Goal: Task Accomplishment & Management: Manage account settings

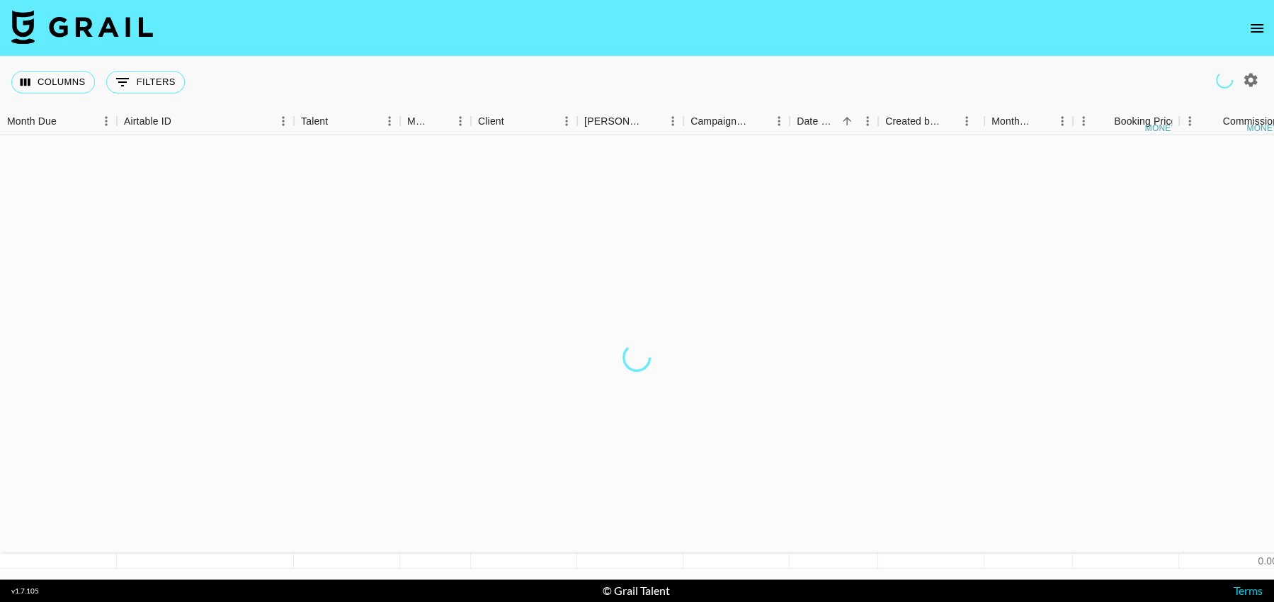
click at [1259, 28] on icon "open drawer" at bounding box center [1257, 28] width 13 height 9
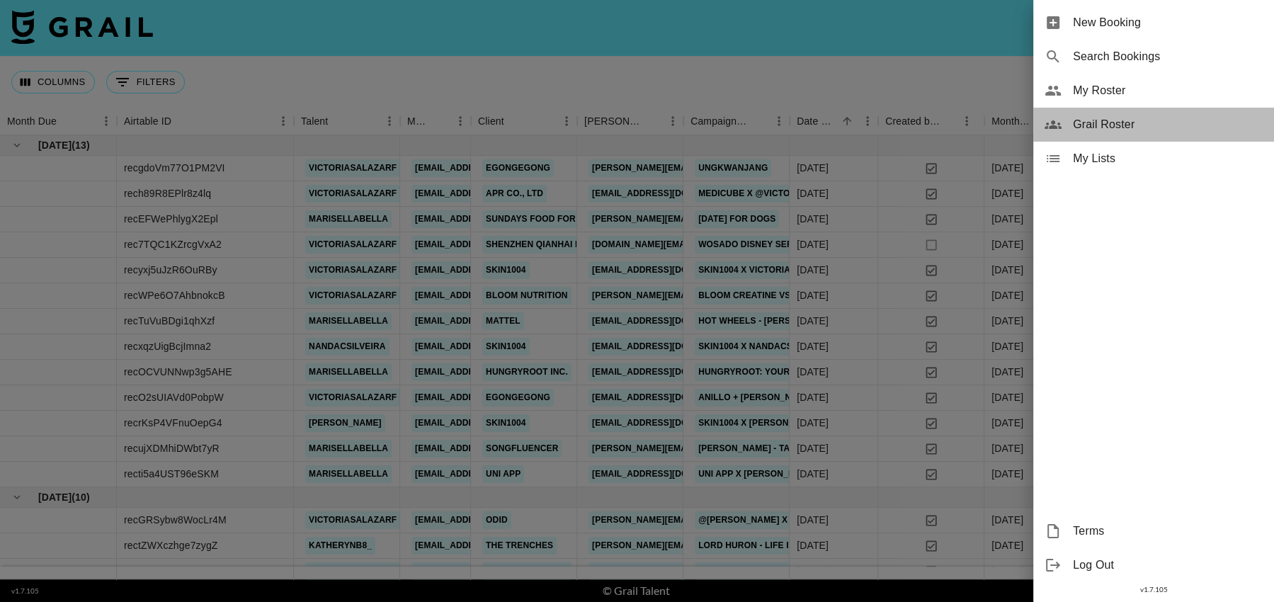
click at [1111, 124] on span "Grail Roster" at bounding box center [1168, 124] width 190 height 17
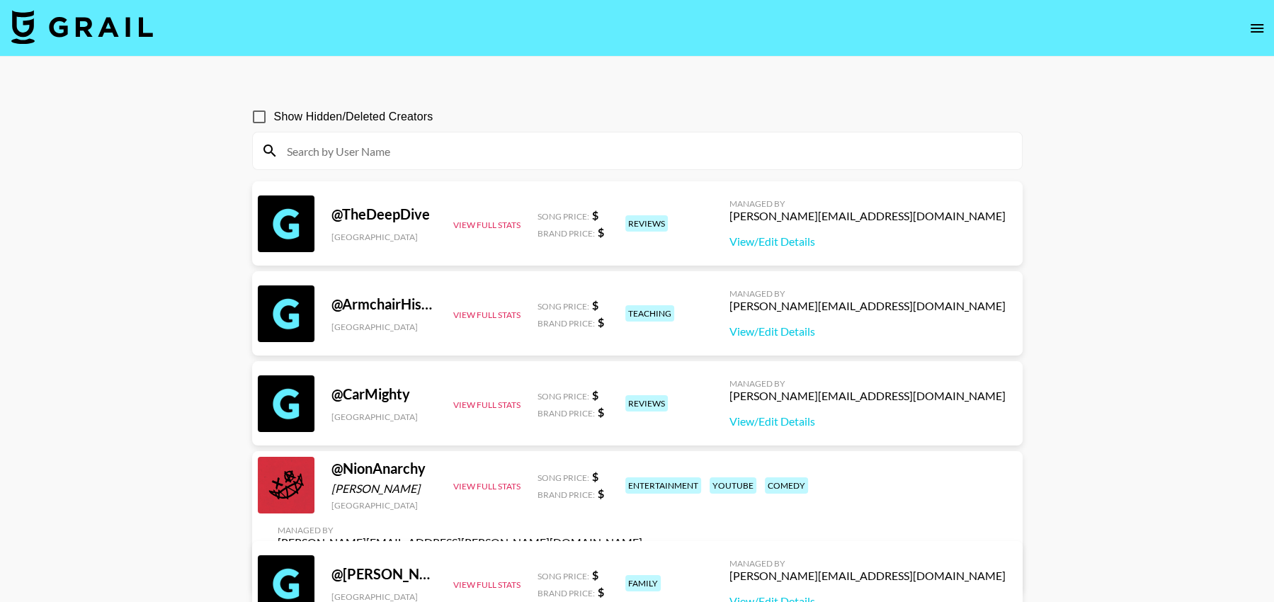
click at [1255, 28] on icon "open drawer" at bounding box center [1257, 28] width 13 height 9
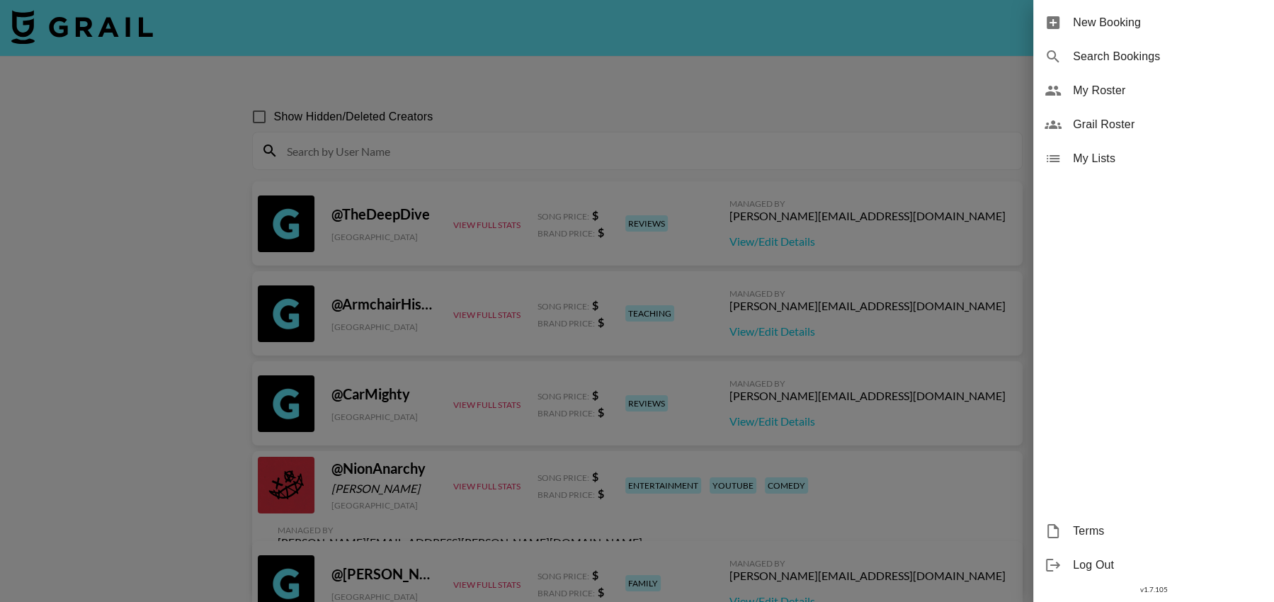
click at [860, 110] on div at bounding box center [637, 301] width 1274 height 602
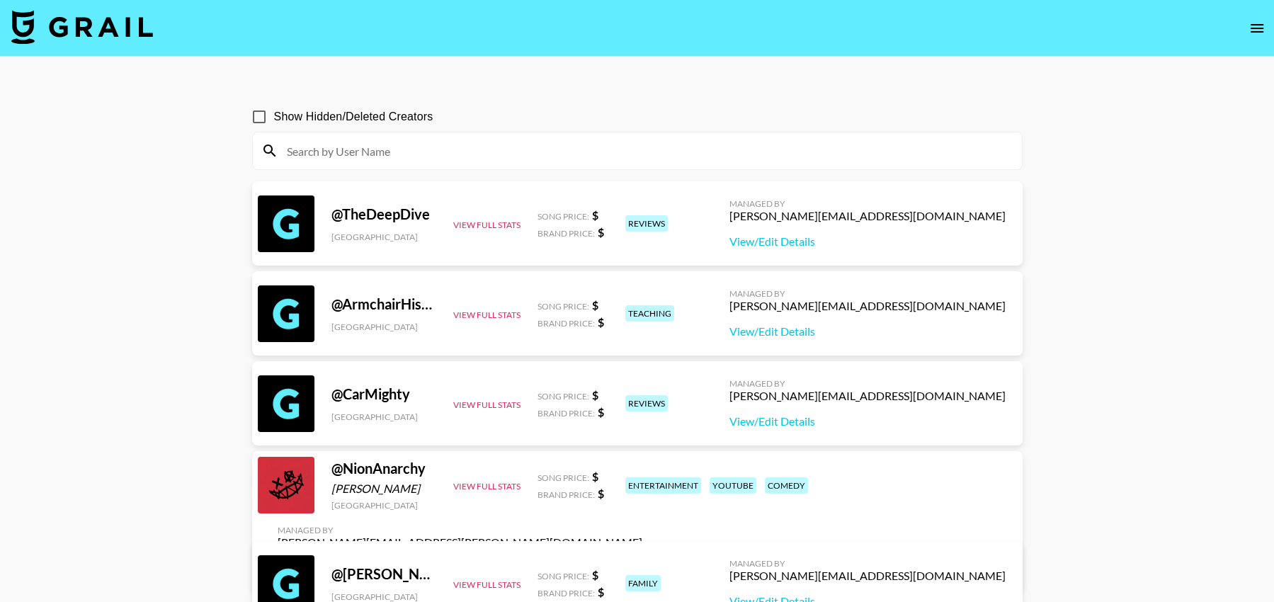
click at [1251, 24] on icon "open drawer" at bounding box center [1257, 28] width 13 height 9
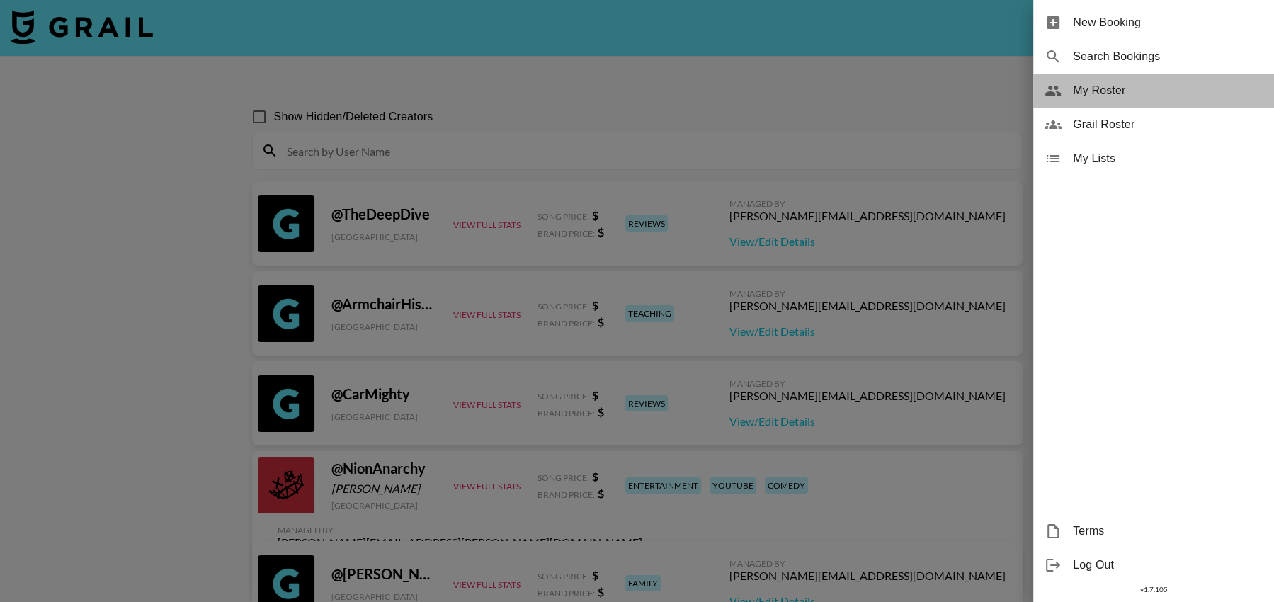
click at [1123, 84] on span "My Roster" at bounding box center [1168, 90] width 190 height 17
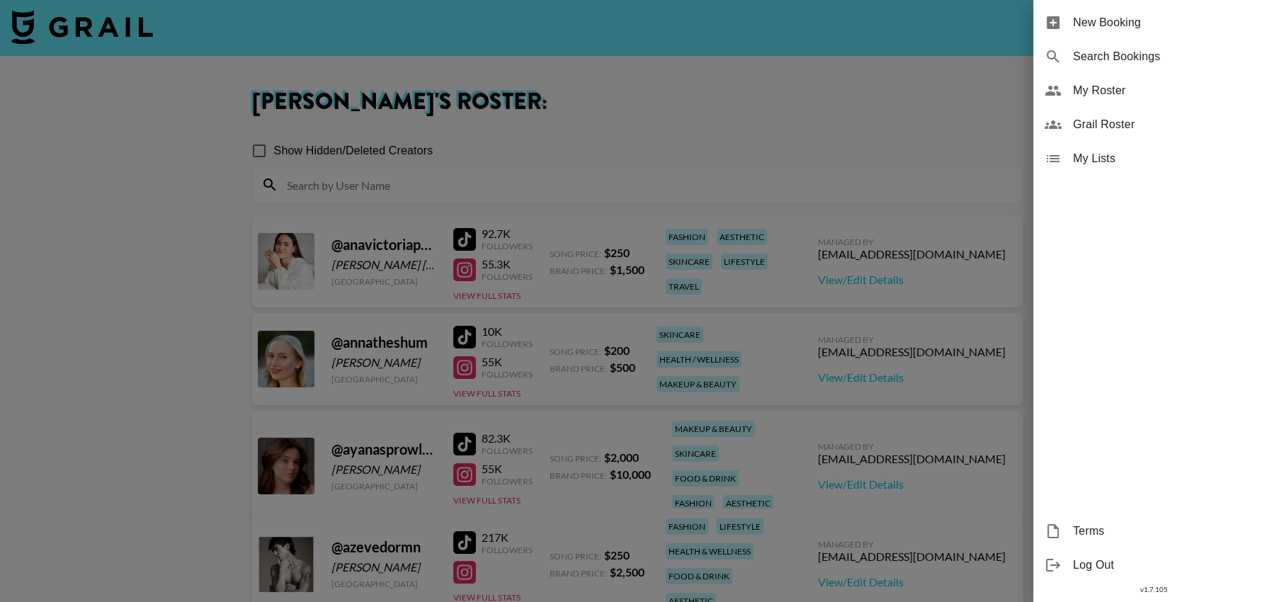
click at [64, 300] on div at bounding box center [637, 301] width 1274 height 602
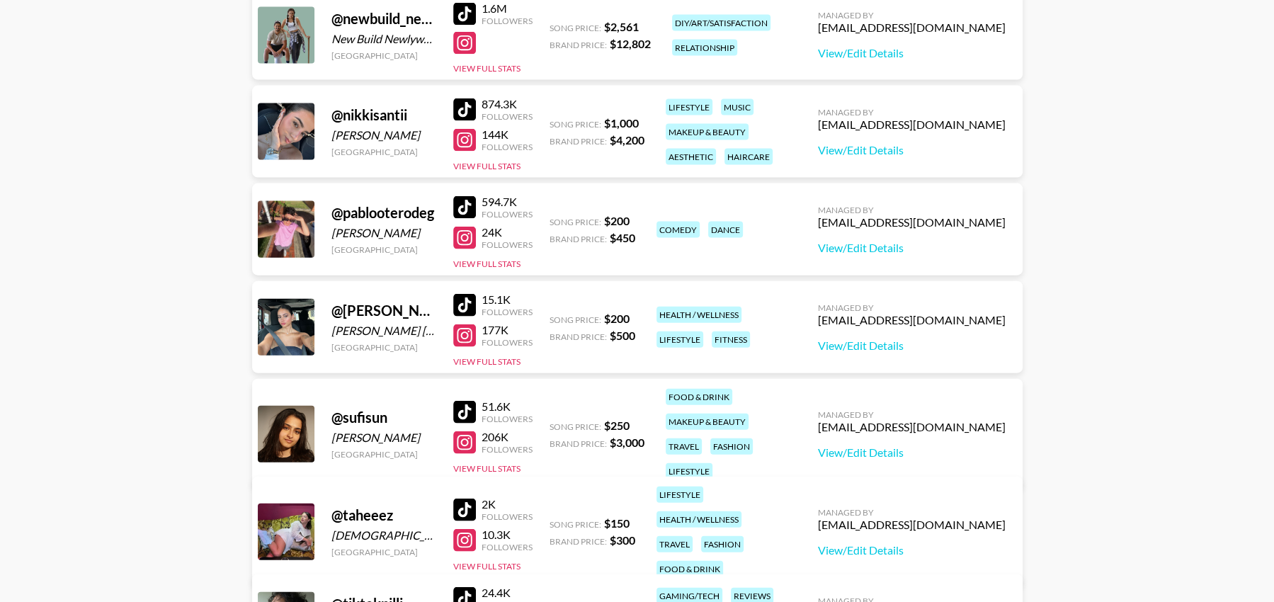
scroll to position [2837, 0]
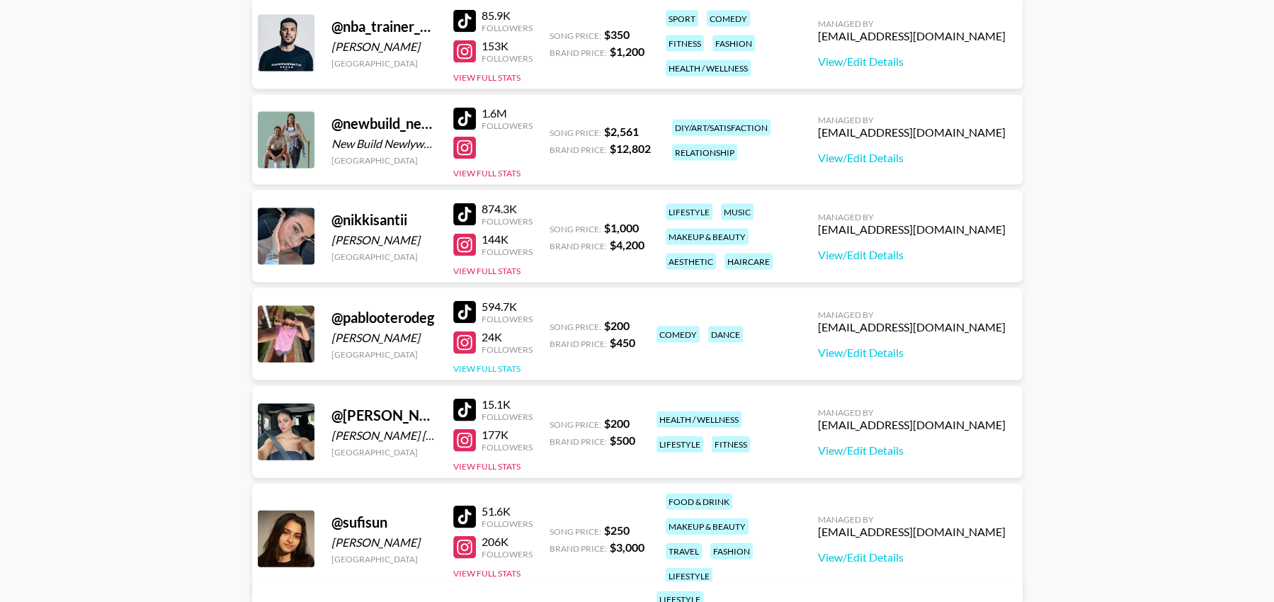
click at [497, 367] on button "View Full Stats" at bounding box center [486, 368] width 67 height 11
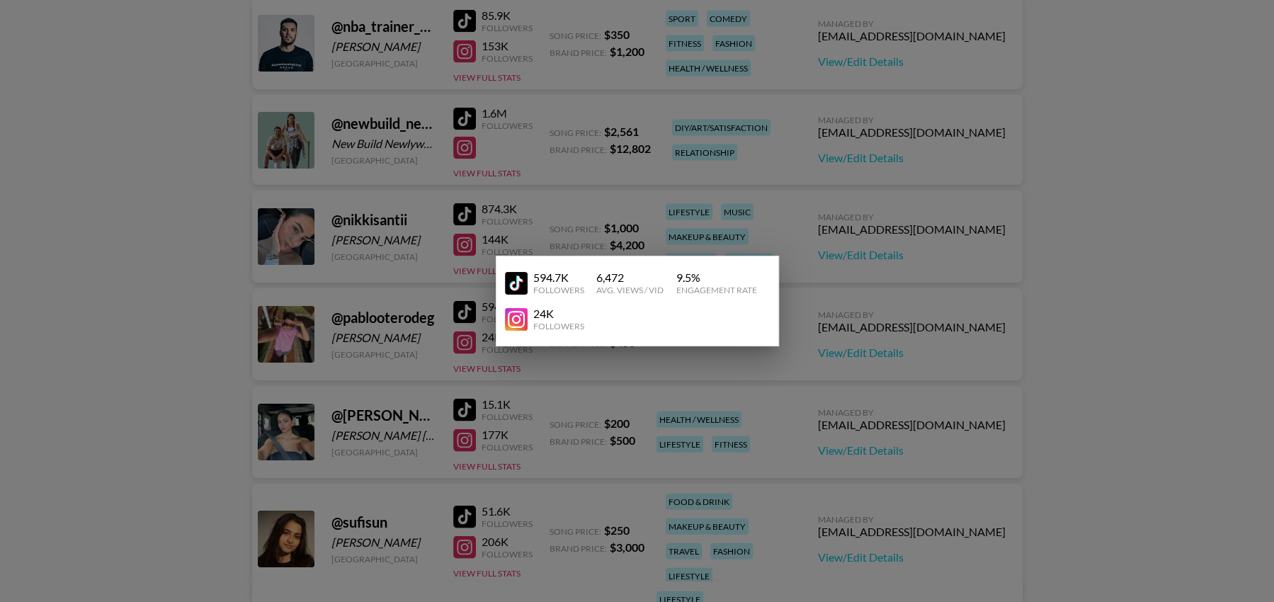
click at [846, 351] on div at bounding box center [637, 301] width 1274 height 602
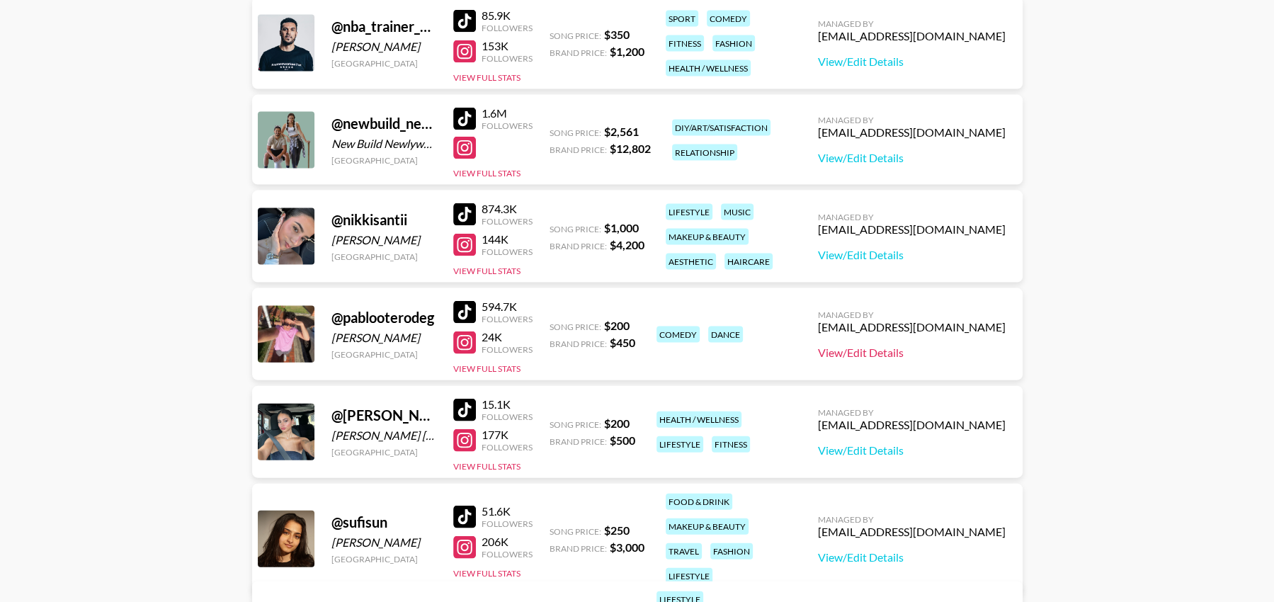
click at [875, 357] on link "View/Edit Details" at bounding box center [912, 353] width 188 height 14
click at [495, 368] on button "View Full Stats" at bounding box center [486, 368] width 67 height 11
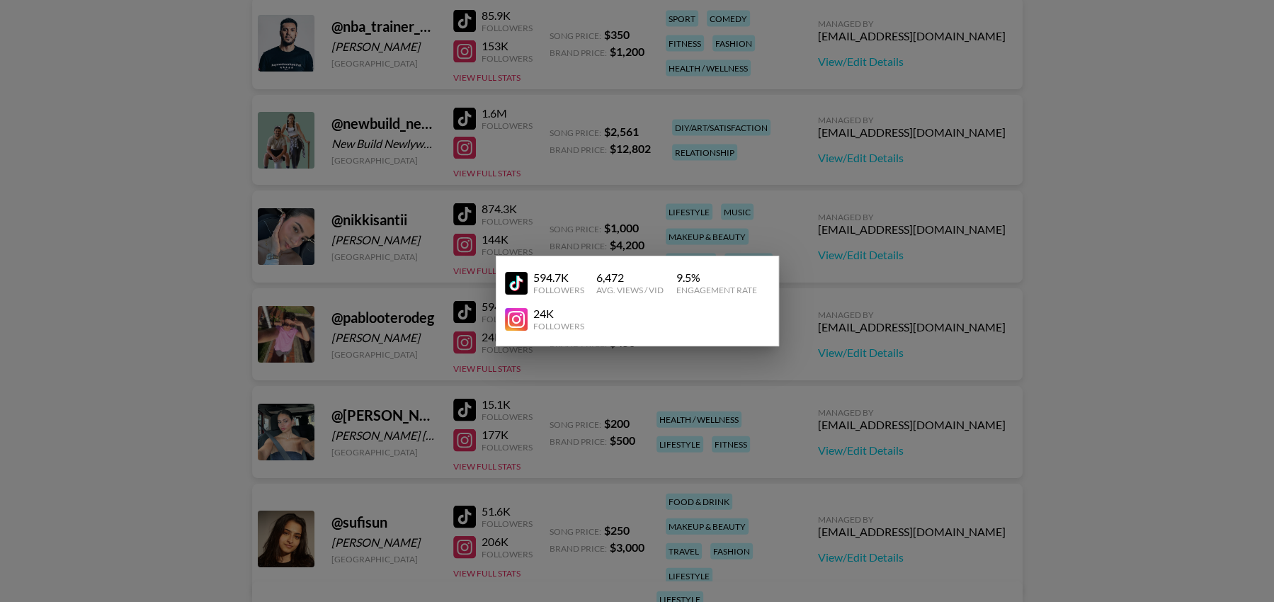
click at [168, 341] on div at bounding box center [637, 301] width 1274 height 602
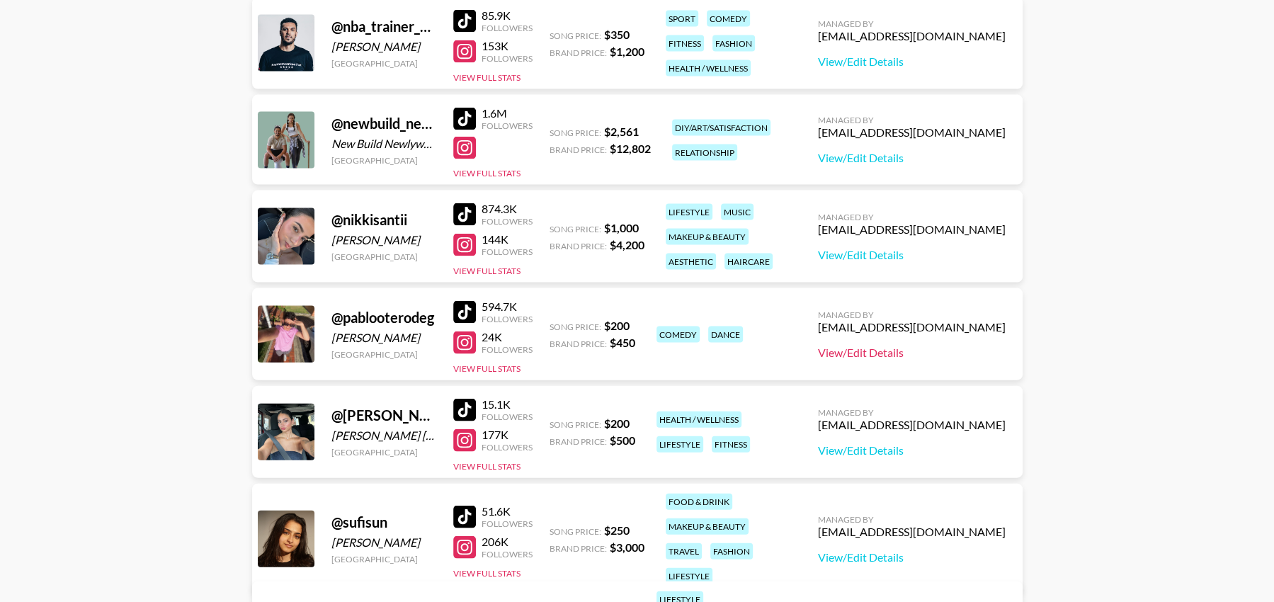
click at [879, 351] on link "View/Edit Details" at bounding box center [912, 353] width 188 height 14
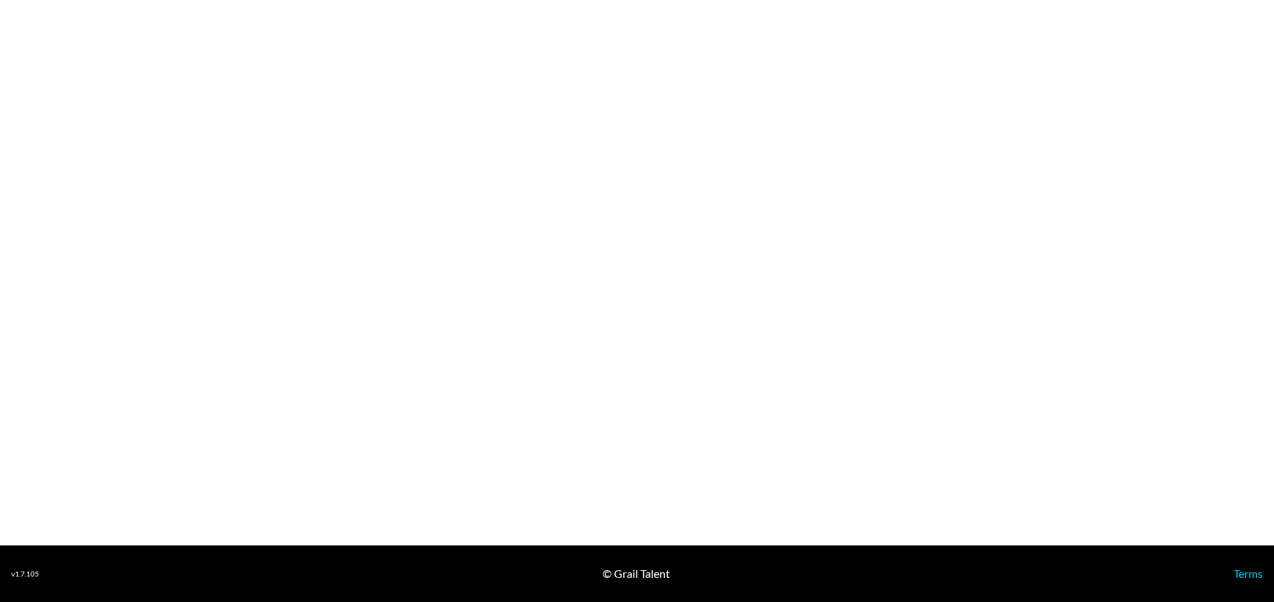
select select "USD"
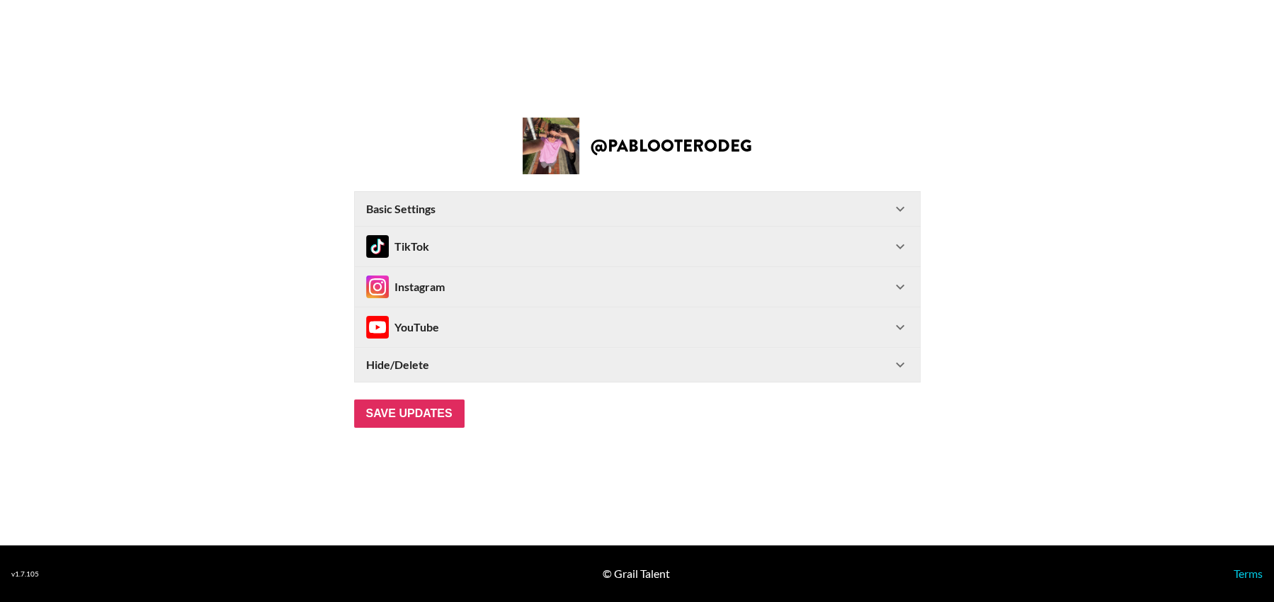
click at [550, 455] on section "@ pablooterodeg Basic Settings Airtable ID: recVuVctW5fs0X4iu Manager(s) thais@…" at bounding box center [637, 272] width 1274 height 545
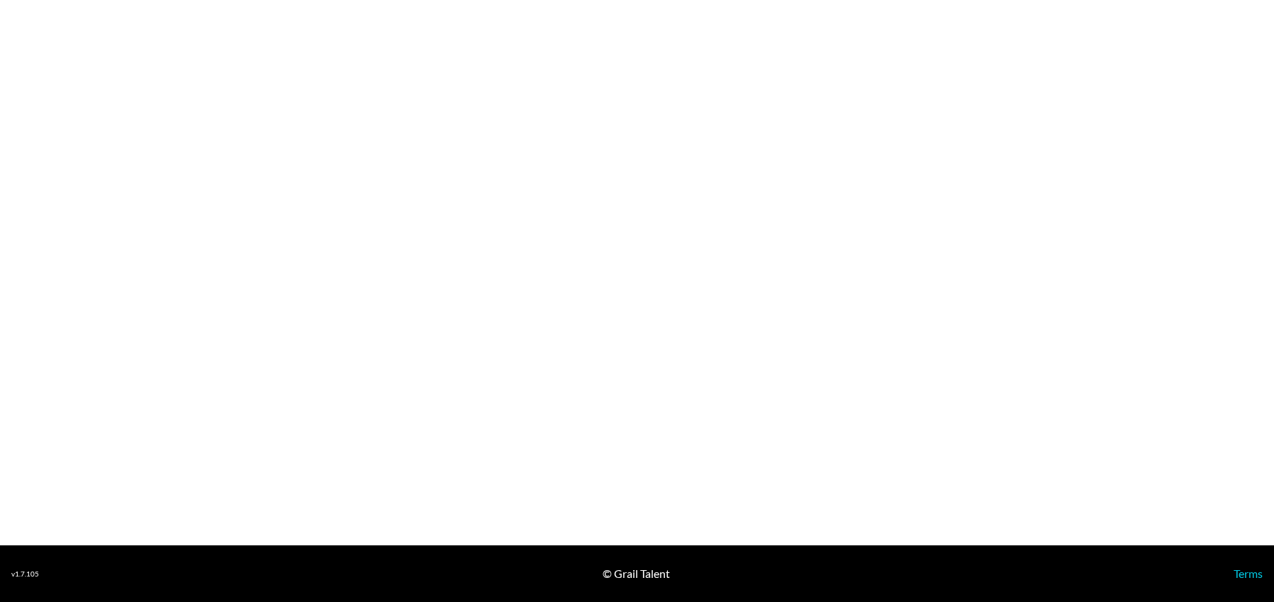
select select "USD"
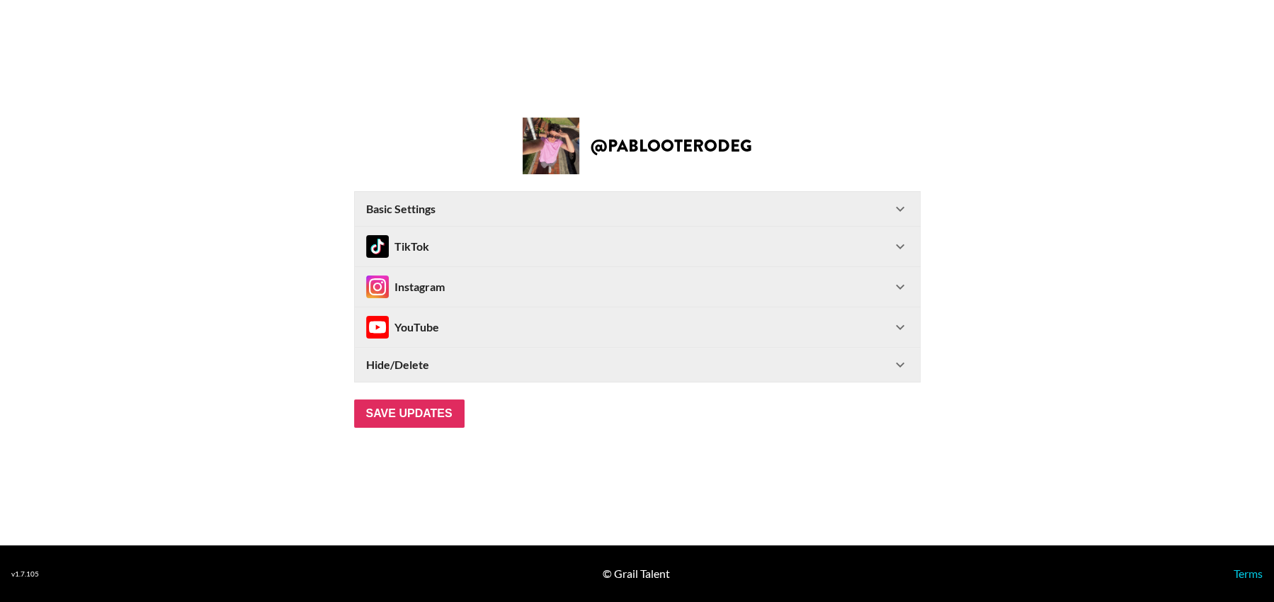
click at [897, 285] on icon at bounding box center [900, 287] width 9 height 5
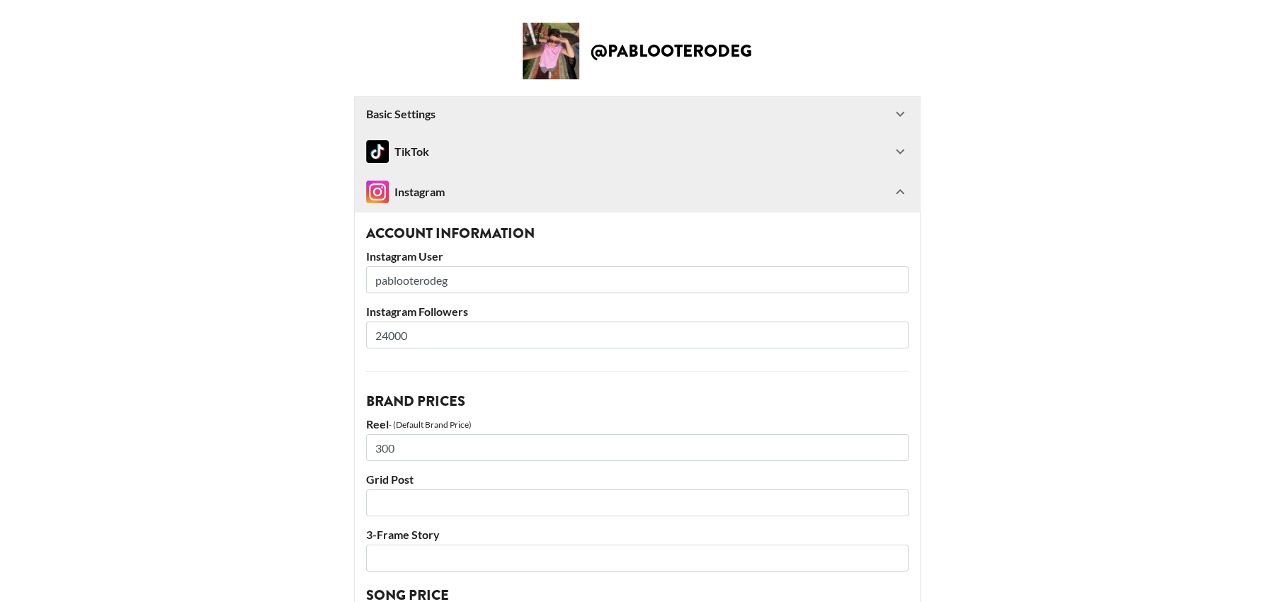
click at [415, 192] on div "Instagram" at bounding box center [405, 192] width 79 height 23
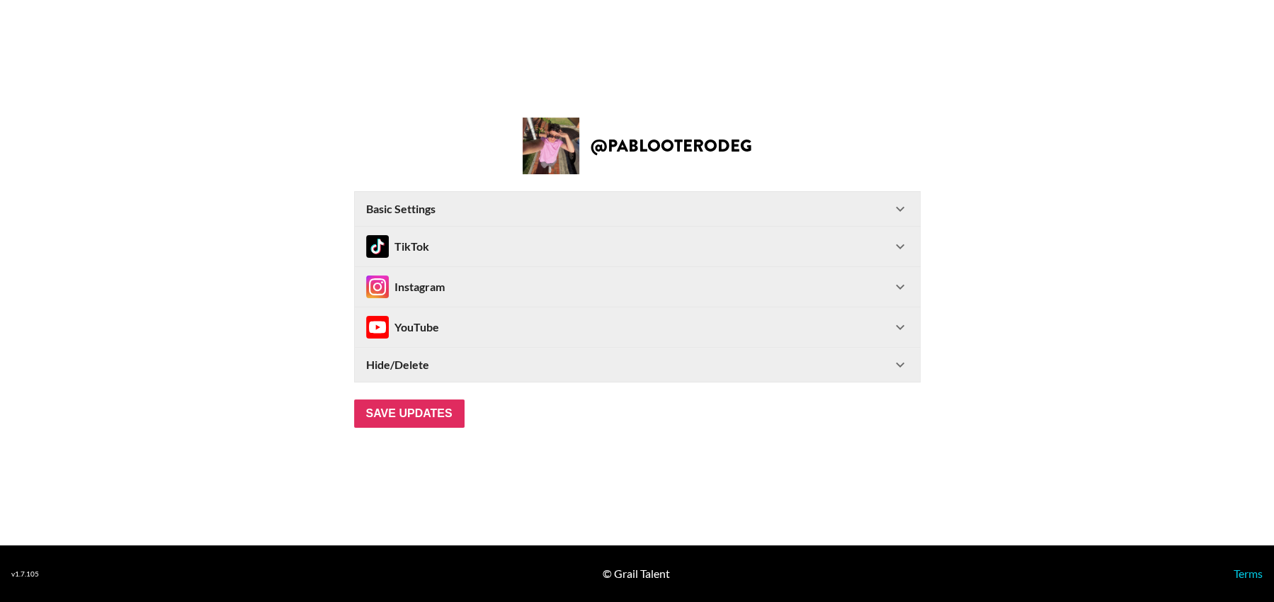
click at [587, 271] on div "Instagram" at bounding box center [637, 287] width 565 height 40
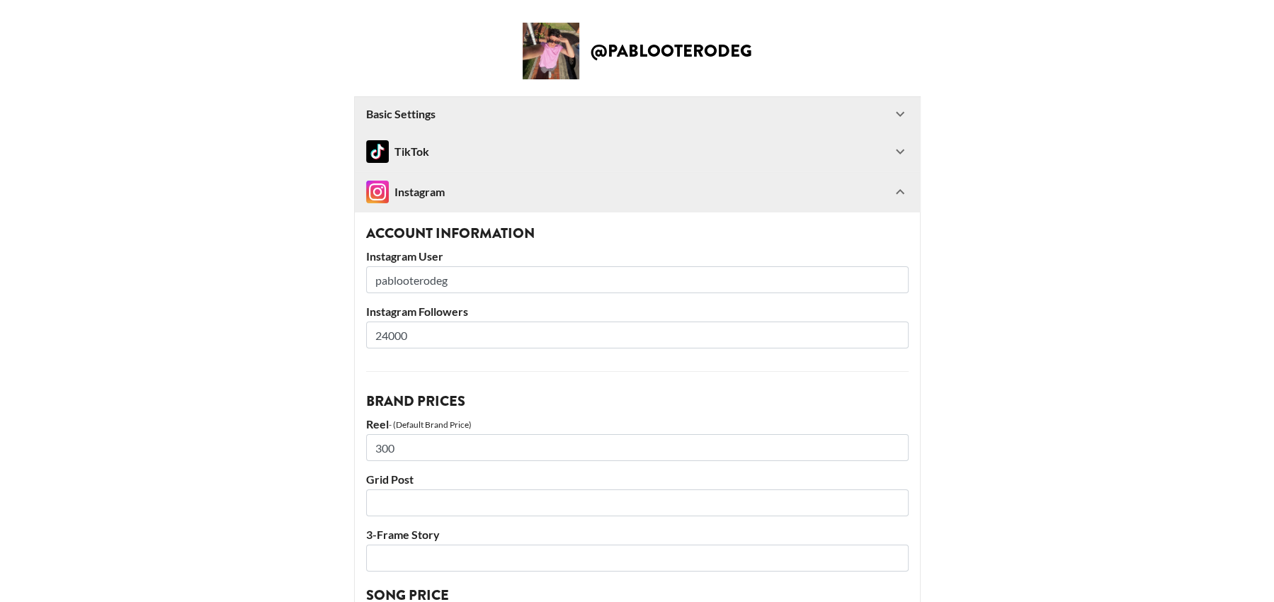
drag, startPoint x: 477, startPoint y: 283, endPoint x: 329, endPoint y: 268, distance: 148.8
click at [329, 268] on main "@ pablooterodeg Basic Settings Airtable ID: recVuVctW5fs0X4iu Manager(s) thais@…" at bounding box center [637, 605] width 1252 height 1165
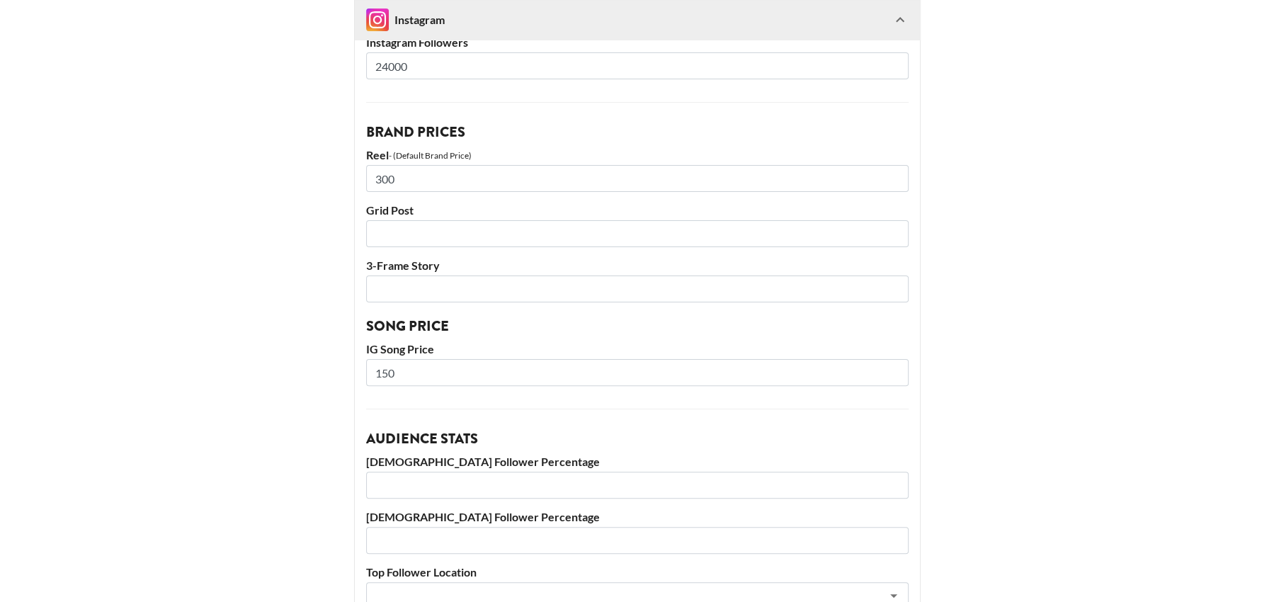
scroll to position [250, 0]
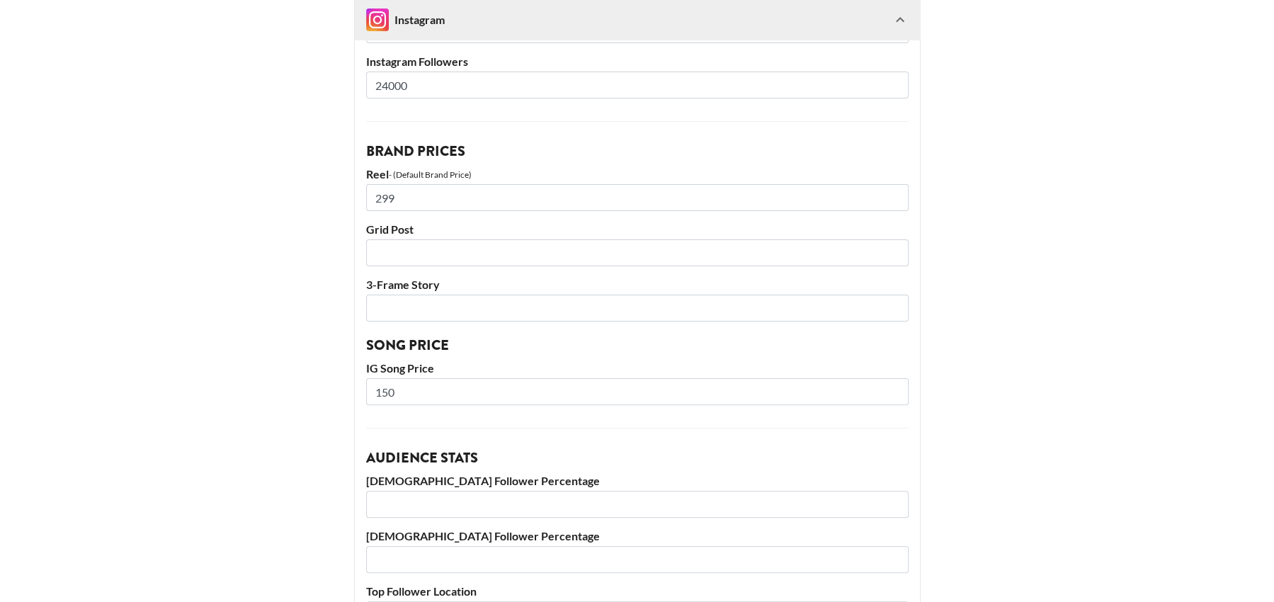
click at [891, 196] on input "299" at bounding box center [637, 197] width 543 height 27
click at [891, 196] on input "298" at bounding box center [637, 197] width 543 height 27
click at [893, 198] on input "297" at bounding box center [637, 197] width 543 height 27
click at [893, 198] on input "296" at bounding box center [637, 197] width 543 height 27
click at [893, 198] on input "295" at bounding box center [637, 197] width 543 height 27
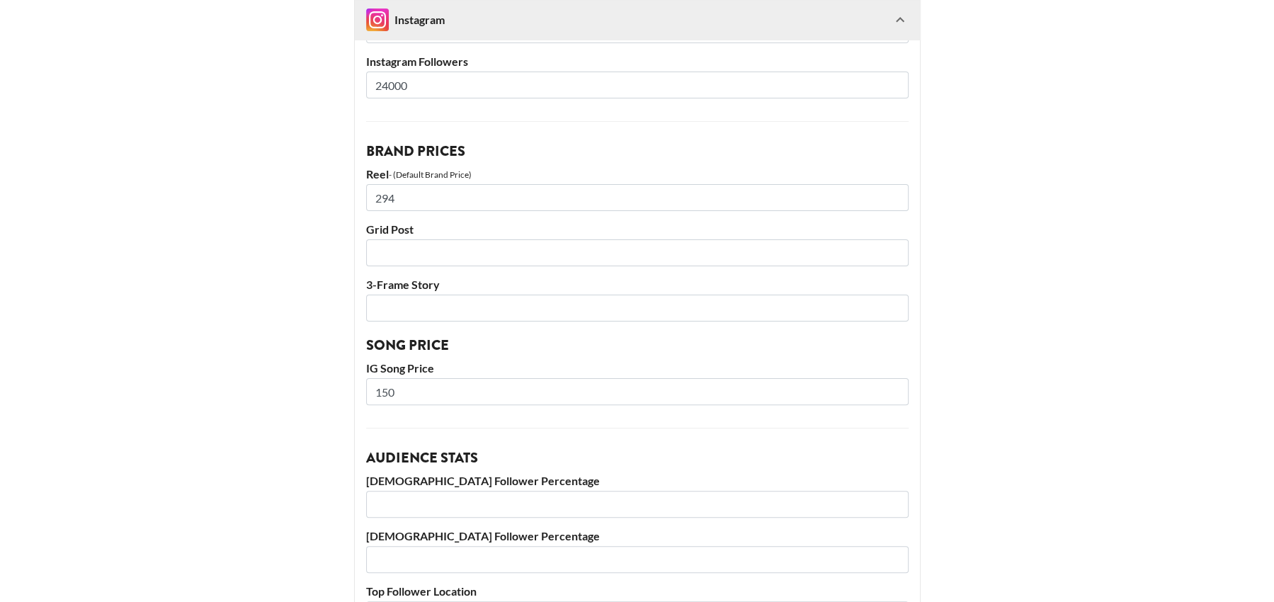
click at [893, 198] on input "294" at bounding box center [637, 197] width 543 height 27
click at [893, 198] on input "293" at bounding box center [637, 197] width 543 height 27
click at [893, 198] on input "292" at bounding box center [637, 197] width 543 height 27
click at [893, 198] on input "291" at bounding box center [637, 197] width 543 height 27
drag, startPoint x: 407, startPoint y: 188, endPoint x: 294, endPoint y: 188, distance: 113.3
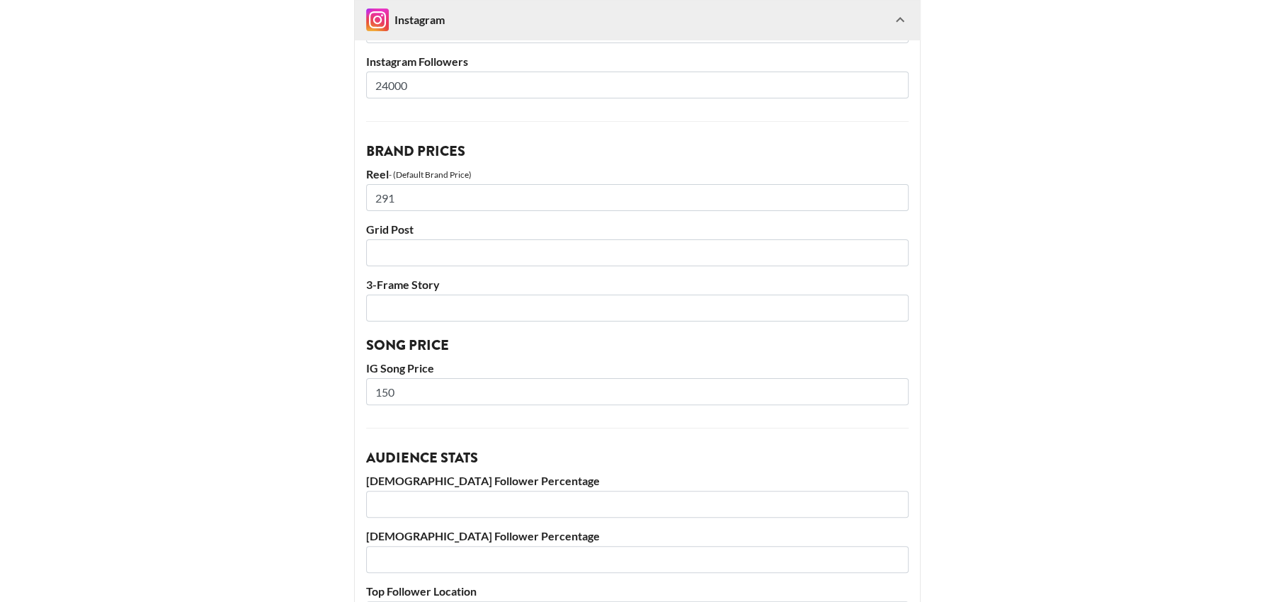
click at [294, 188] on main "@ pablooterodeg Basic Settings Airtable ID: recVuVctW5fs0X4iu Manager(s) thais@…" at bounding box center [637, 355] width 1252 height 1165
drag, startPoint x: 423, startPoint y: 199, endPoint x: 323, endPoint y: 195, distance: 100.0
click at [323, 195] on main "@ pablooterodeg Basic Settings Airtable ID: recVuVctW5fs0X4iu Manager(s) thais@…" at bounding box center [637, 355] width 1252 height 1165
type input "500"
click at [253, 249] on main "@ pablooterodeg Basic Settings Airtable ID: recVuVctW5fs0X4iu Manager(s) thais@…" at bounding box center [637, 355] width 1252 height 1165
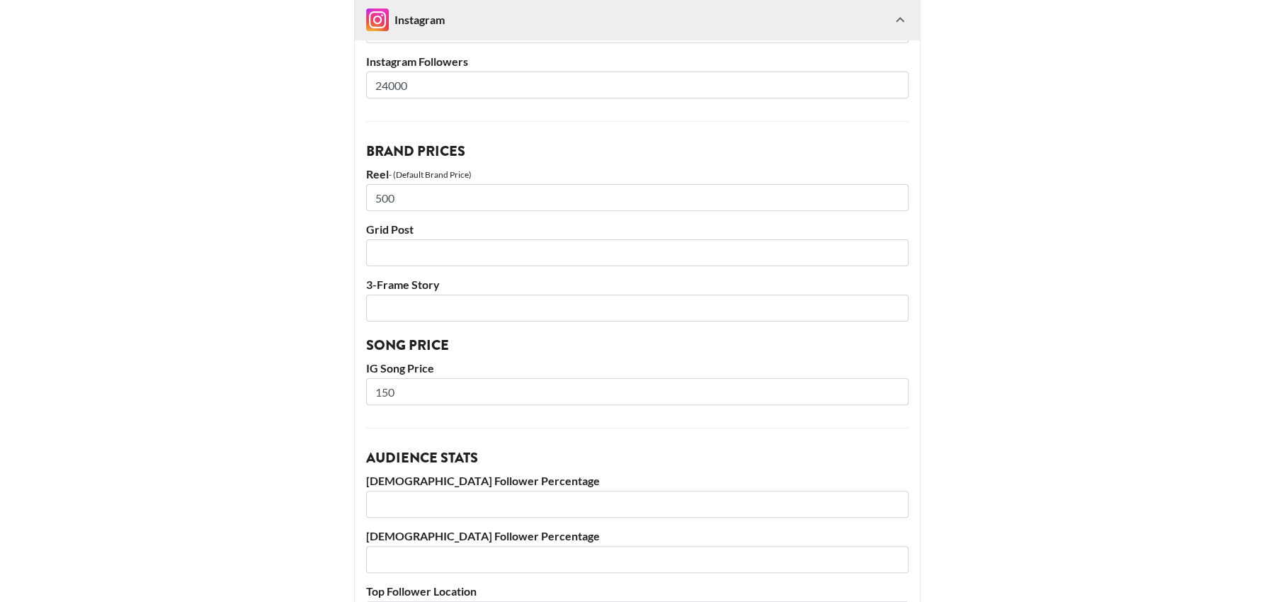
drag, startPoint x: 411, startPoint y: 395, endPoint x: 305, endPoint y: 393, distance: 106.3
click at [305, 393] on main "@ pablooterodeg Basic Settings Airtable ID: recVuVctW5fs0X4iu Manager(s) thais@…" at bounding box center [637, 355] width 1252 height 1165
type input "200"
click at [241, 351] on main "@ pablooterodeg Basic Settings Airtable ID: recVuVctW5fs0X4iu Manager(s) thais@…" at bounding box center [637, 355] width 1252 height 1165
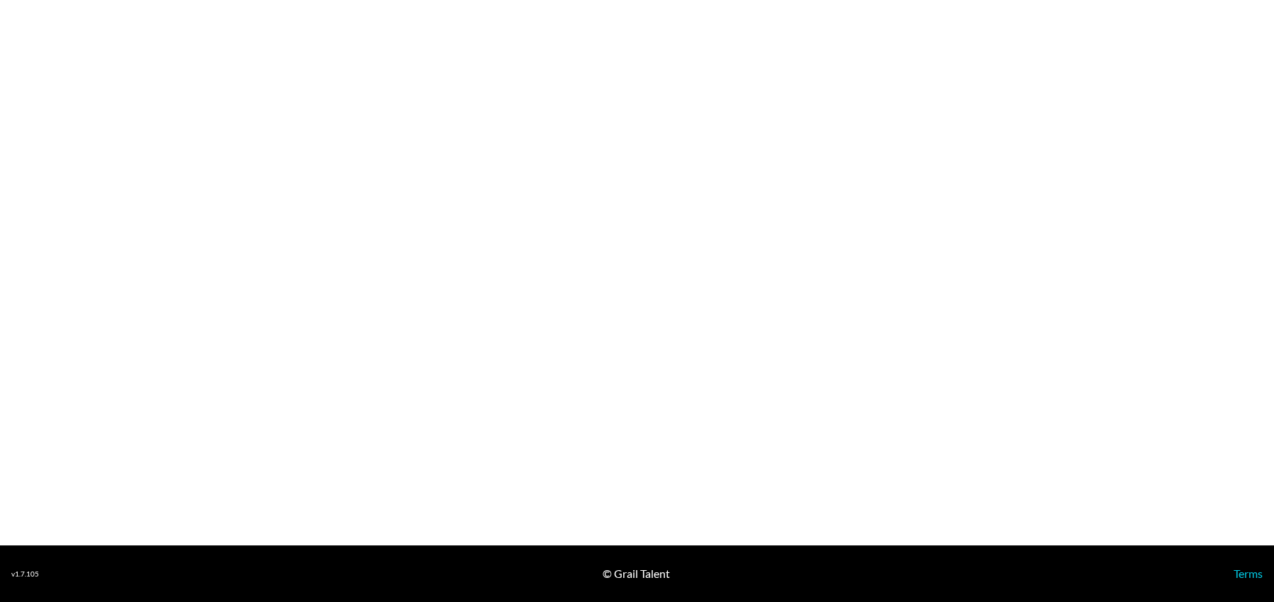
select select "USD"
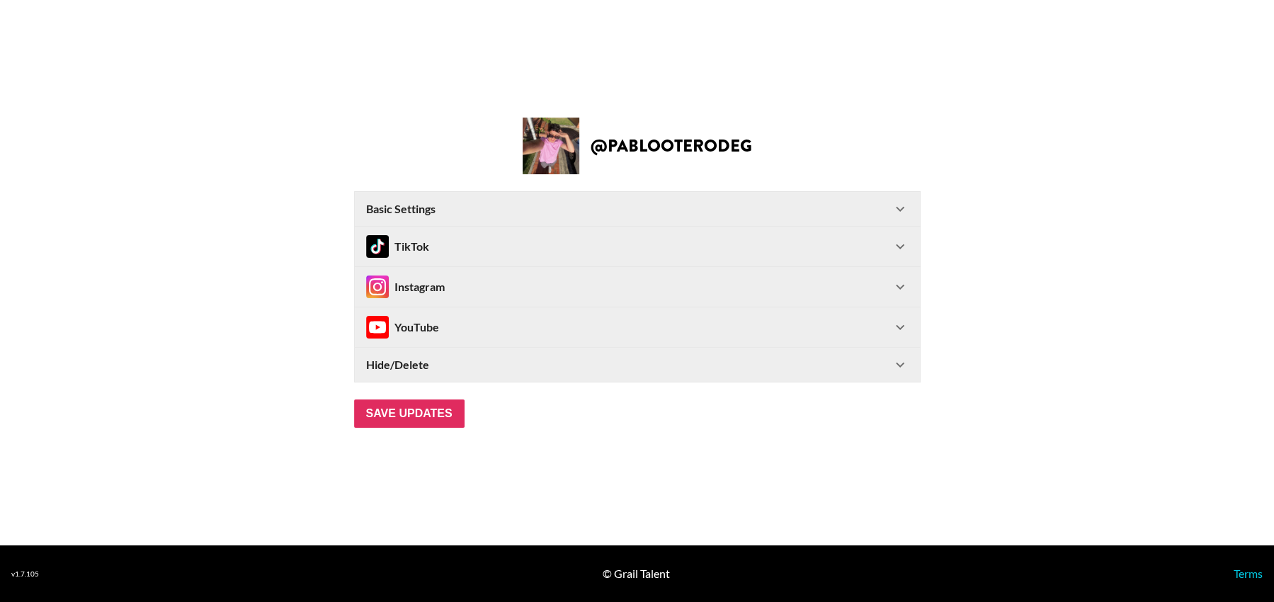
click at [899, 209] on icon at bounding box center [900, 209] width 9 height 5
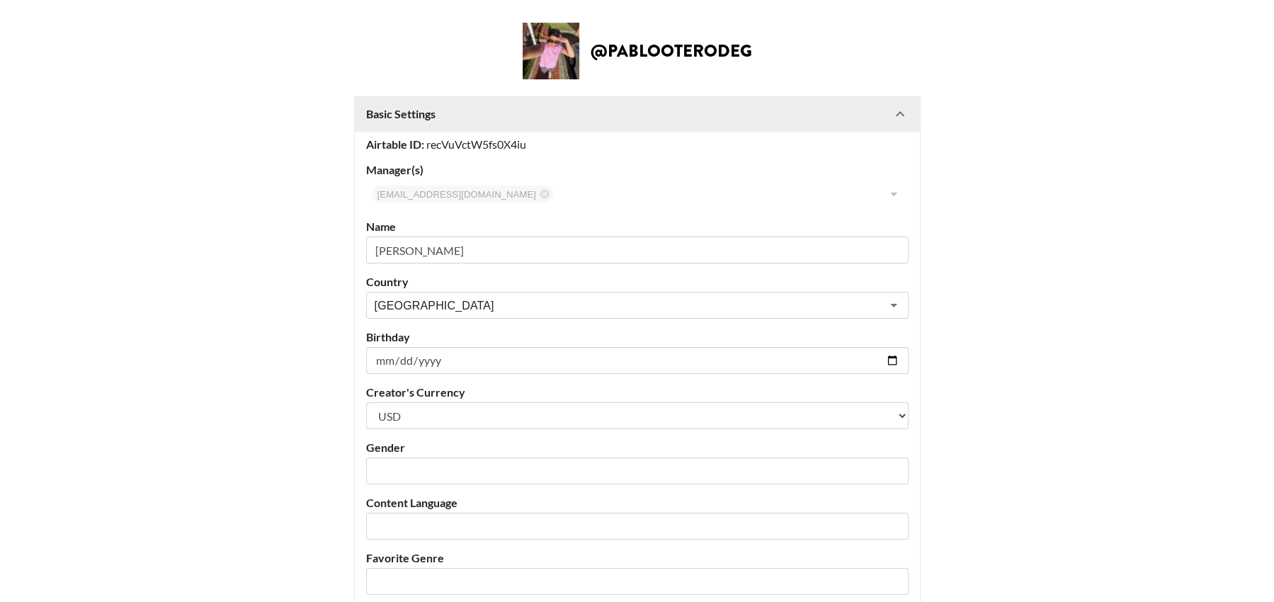
click at [901, 109] on icon at bounding box center [900, 114] width 17 height 17
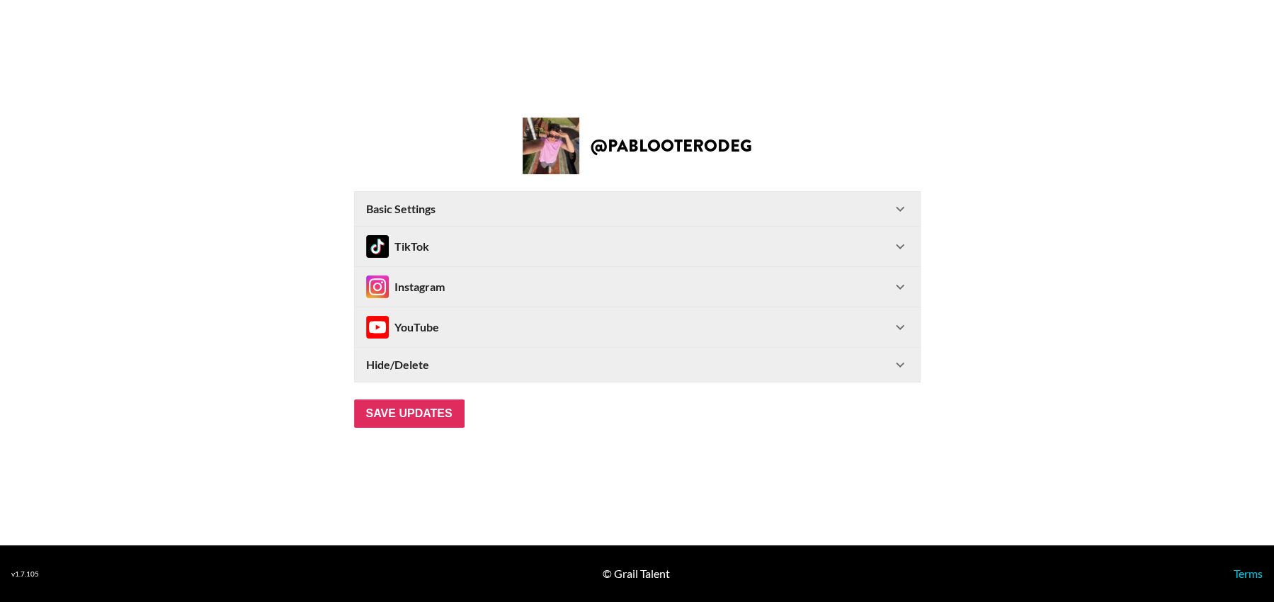
click at [905, 242] on icon at bounding box center [900, 246] width 17 height 17
